Goal: Download file/media

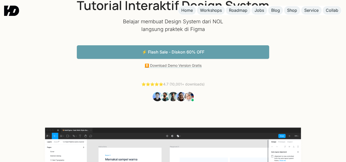
scroll to position [53, 0]
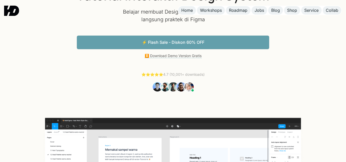
drag, startPoint x: 348, startPoint y: 8, endPoint x: 349, endPoint y: 10, distance: 3.0
click at [345, 10] on html "Home Workshops Roadmap Jobs Blog Shop Service Collab MENU "Design yang cakep ad…" at bounding box center [173, 28] width 346 height 162
click at [179, 55] on link "⏬ Download Demo Version Gratis" at bounding box center [172, 55] width 57 height 5
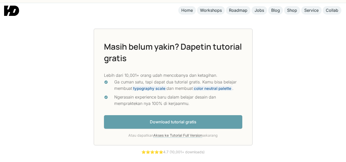
scroll to position [1324, 0]
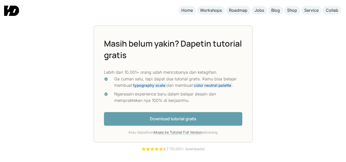
click at [174, 121] on link "Download tutorial gratis" at bounding box center [173, 119] width 138 height 14
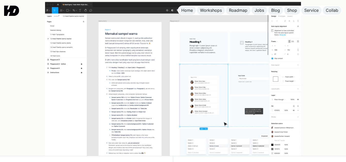
scroll to position [164, 0]
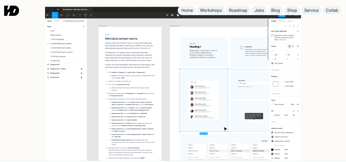
click at [201, 72] on img at bounding box center [173, 90] width 276 height 176
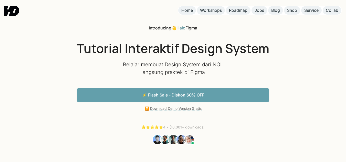
scroll to position [0, 0]
click at [148, 95] on link "⚡️ Flash Sale - Diskon 60% OFF" at bounding box center [173, 95] width 192 height 14
